Goal: Complete application form: Complete application form

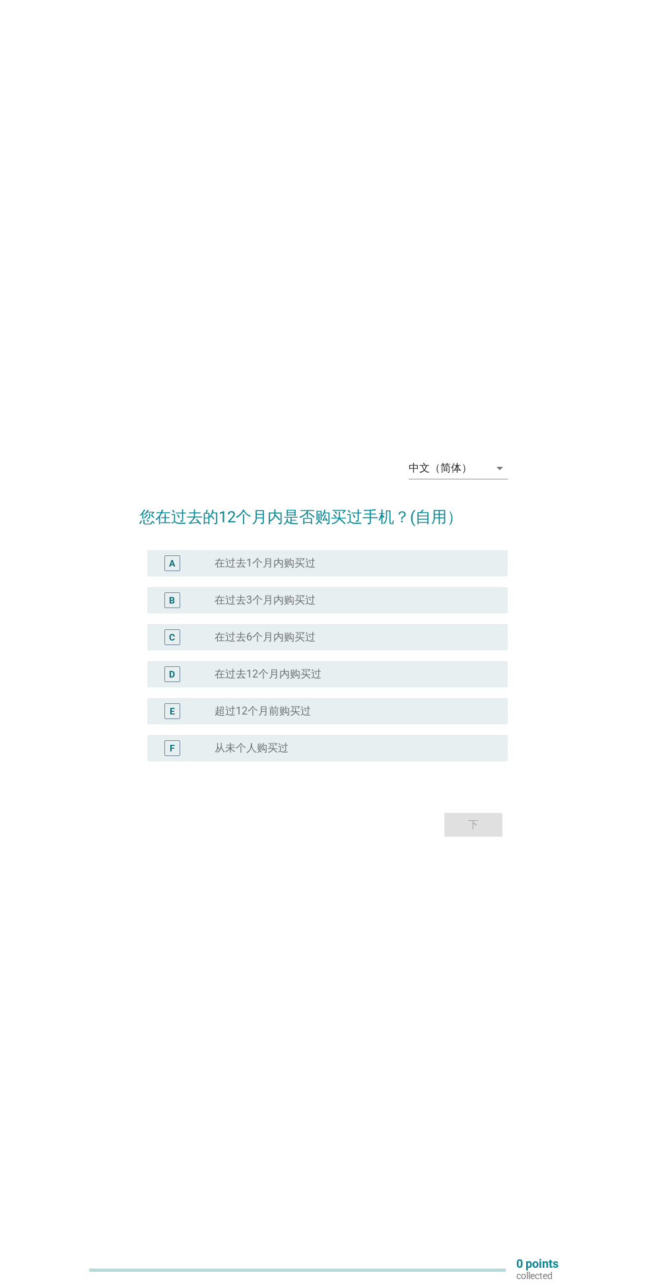
scroll to position [12, 0]
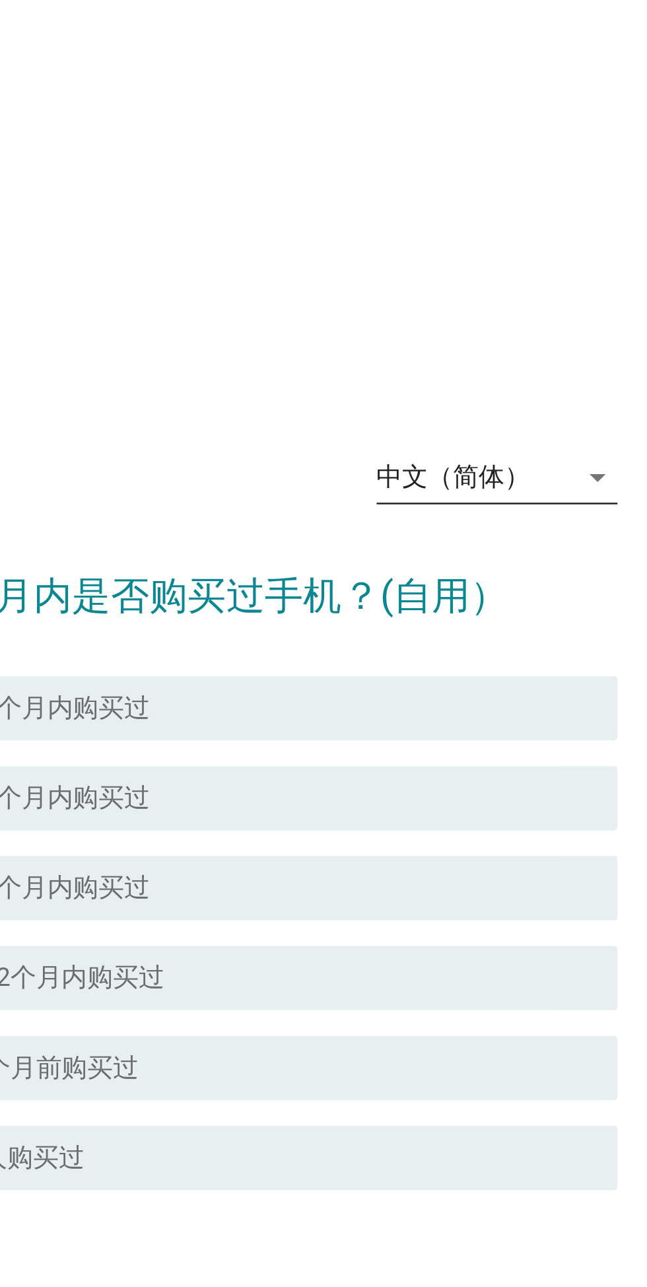
click at [492, 464] on icon "arrow_drop_down" at bounding box center [500, 456] width 16 height 16
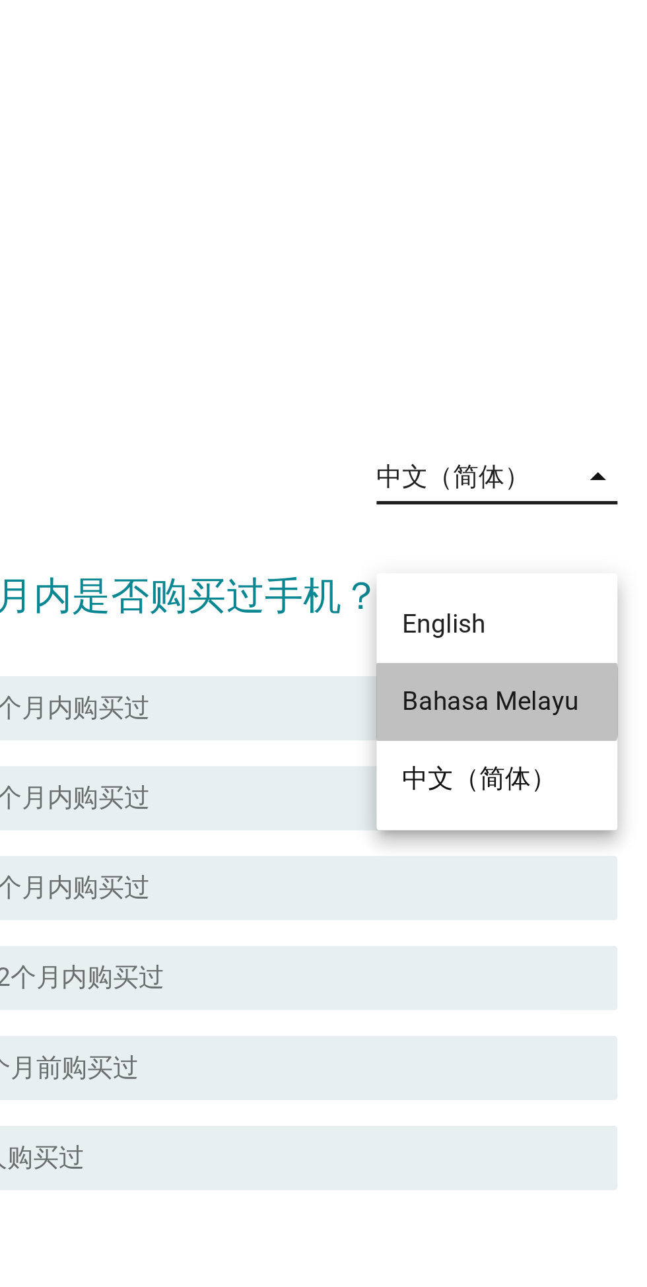
click at [480, 550] on div "Bahasa Melayu" at bounding box center [458, 549] width 78 height 16
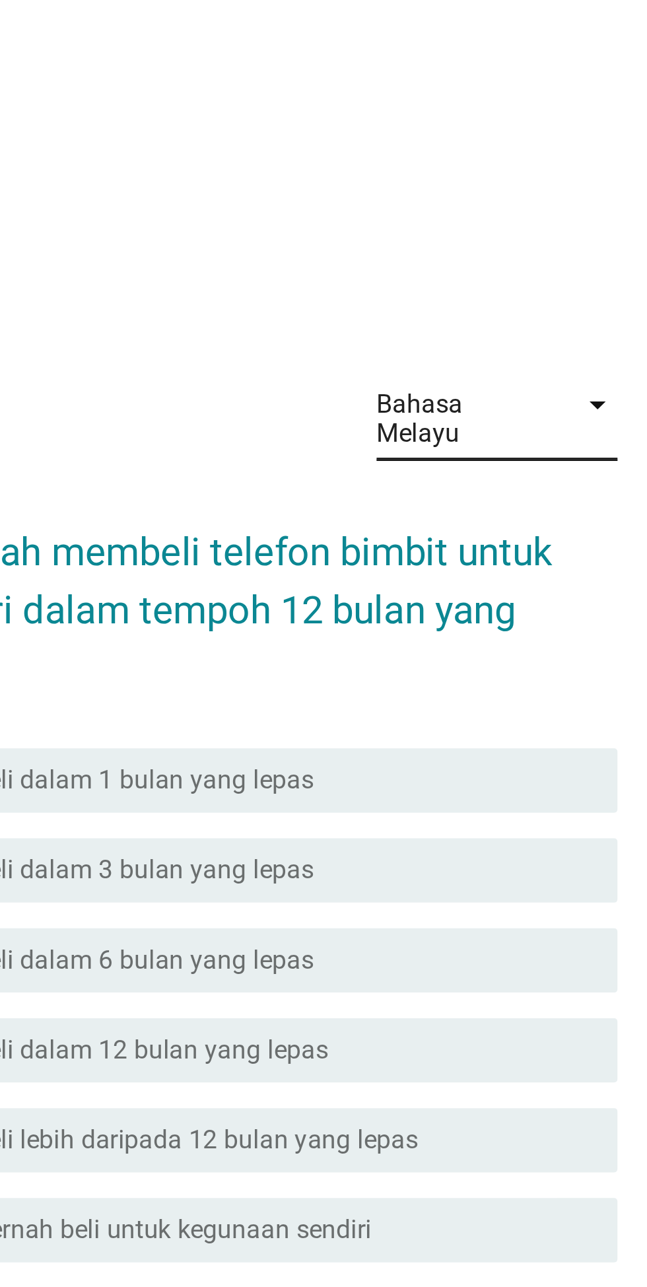
scroll to position [0, 0]
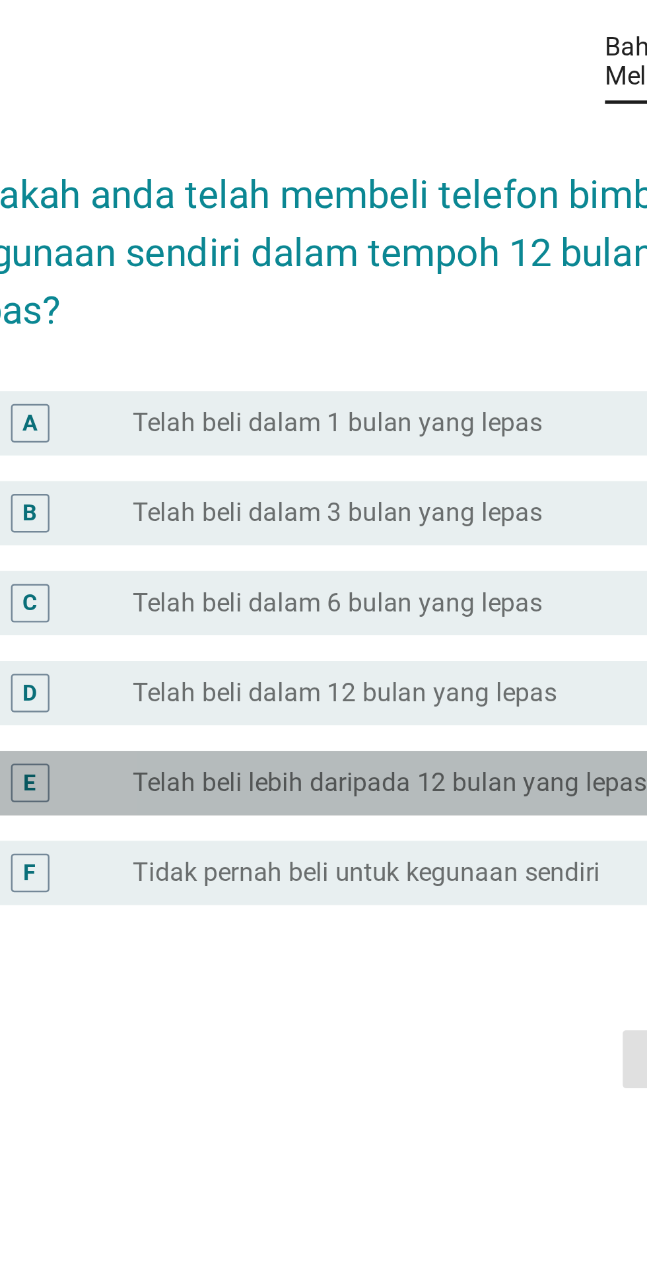
click at [409, 747] on label "Telah beli lebih daripada 12 bulan yang lepas" at bounding box center [320, 740] width 211 height 13
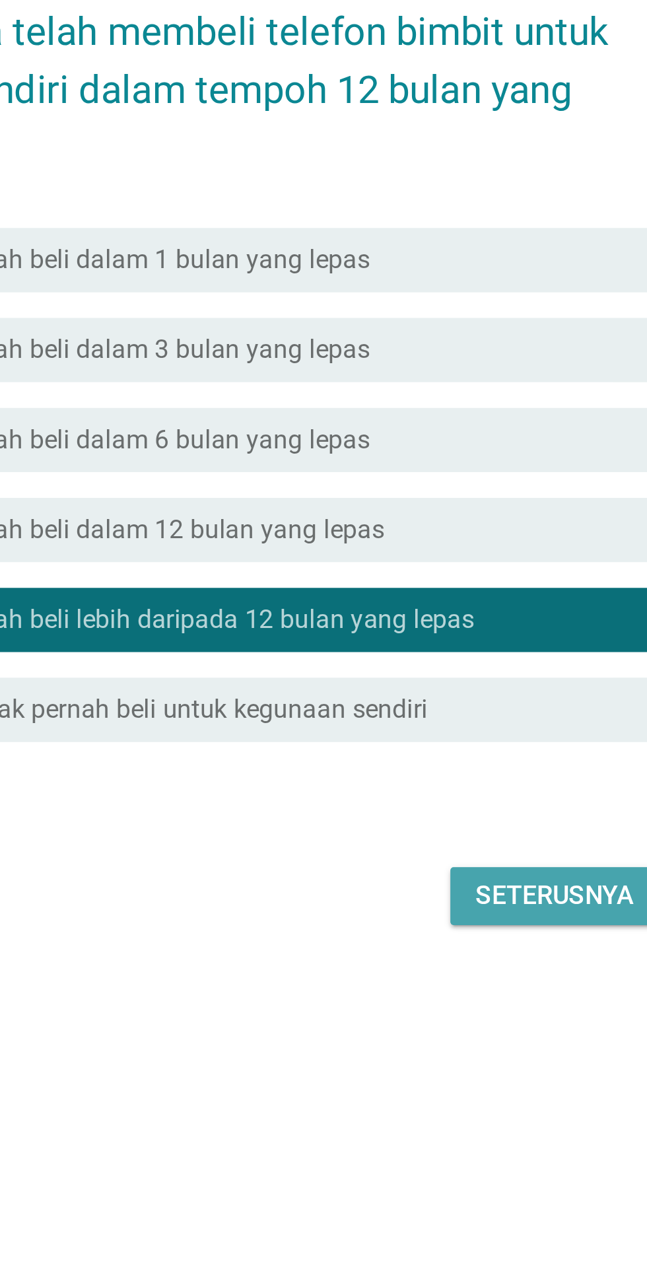
click at [475, 862] on div "Seterusnya" at bounding box center [458, 854] width 65 height 16
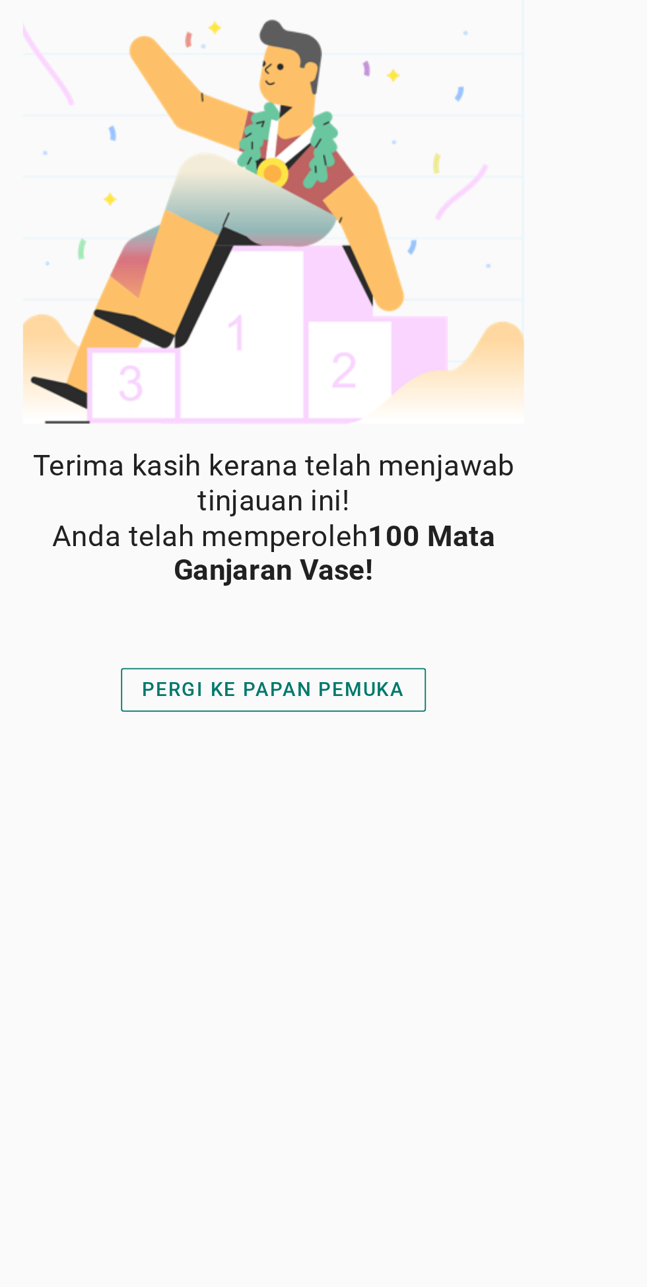
click at [270, 372] on div "PERGI KE PAPAN PEMUKA" at bounding box center [323, 376] width 143 height 16
